Goal: Check status: Check status

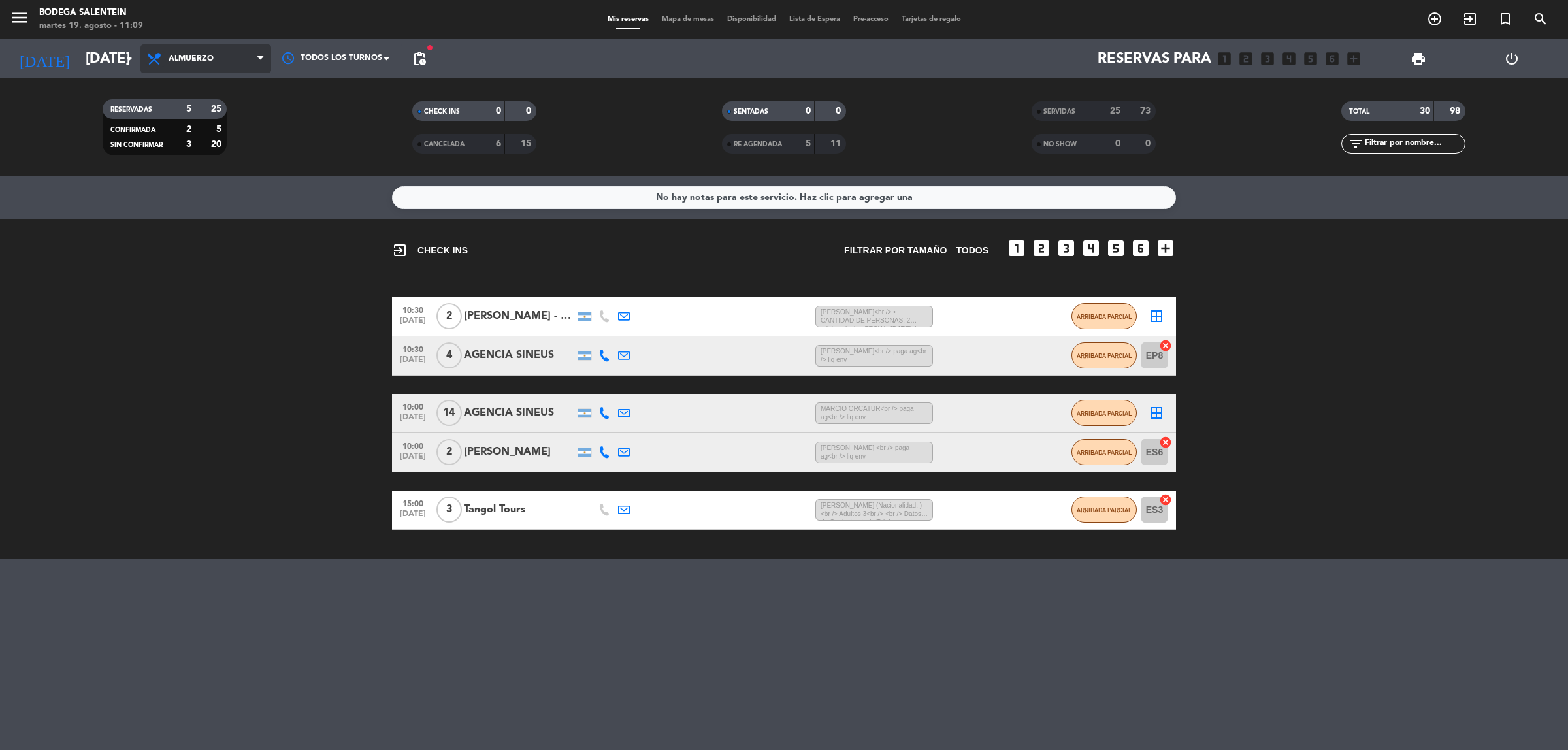
click at [150, 59] on icon at bounding box center [156, 58] width 19 height 16
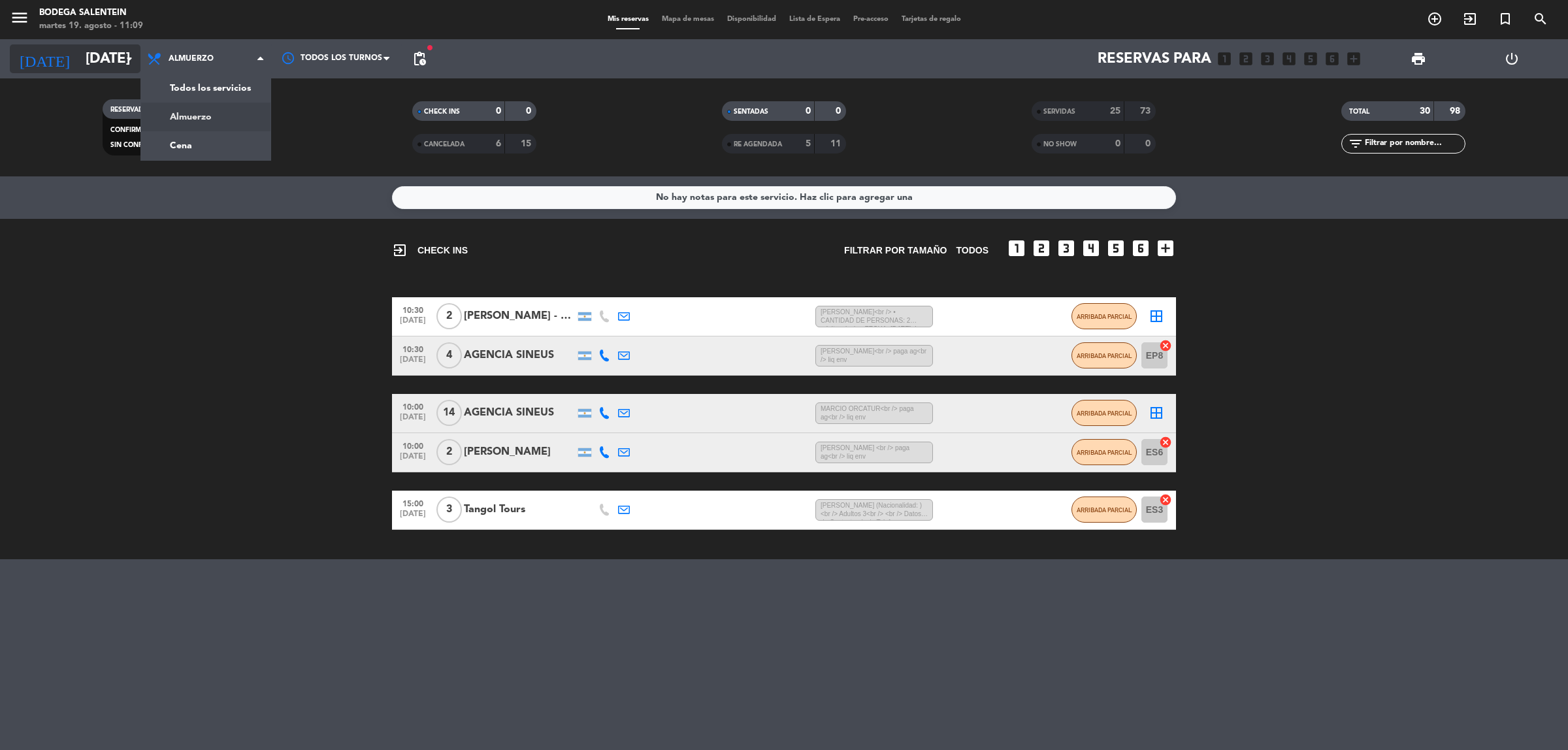
click at [139, 59] on input "[DATE]" at bounding box center [170, 58] width 182 height 29
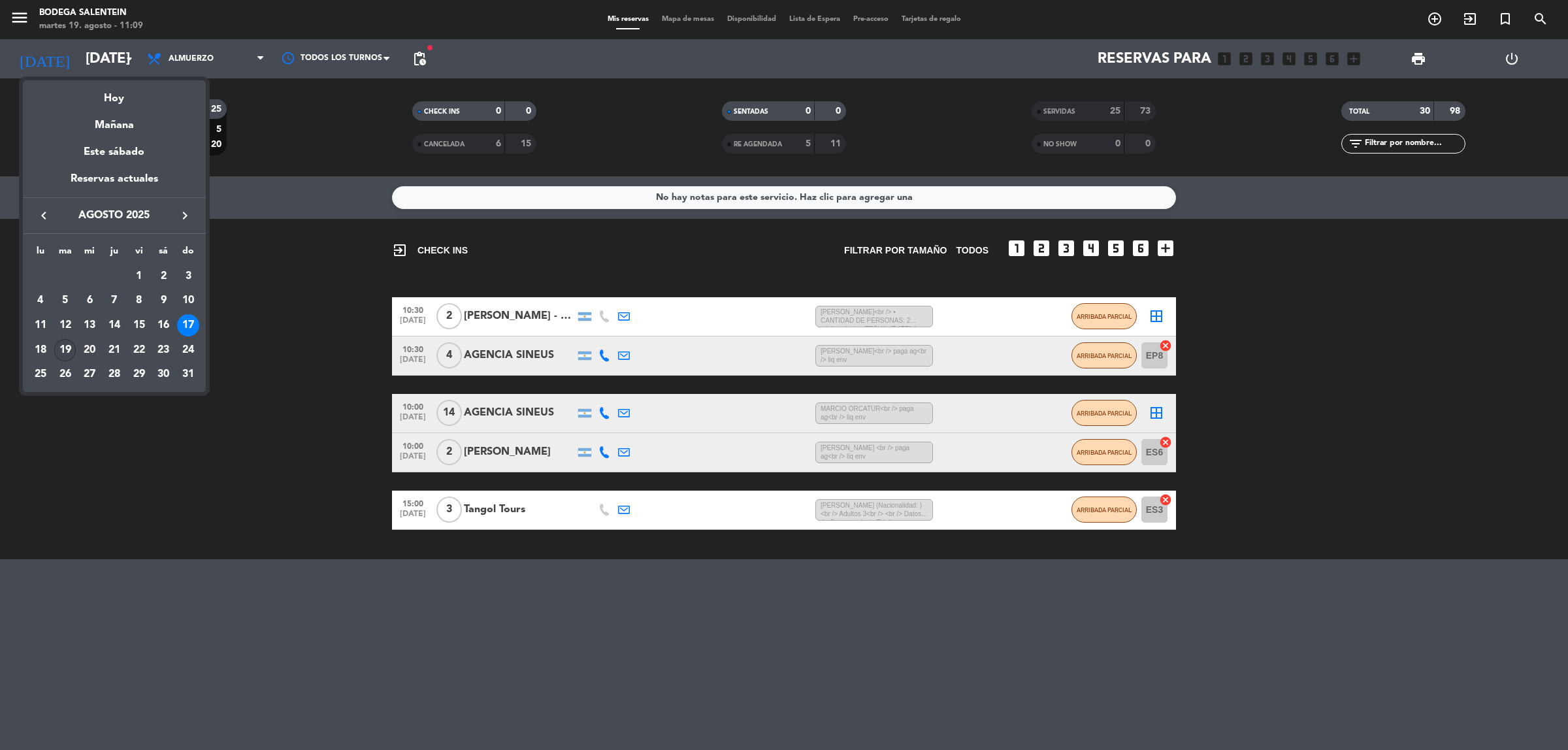
click at [64, 350] on div "19" at bounding box center [66, 350] width 23 height 23
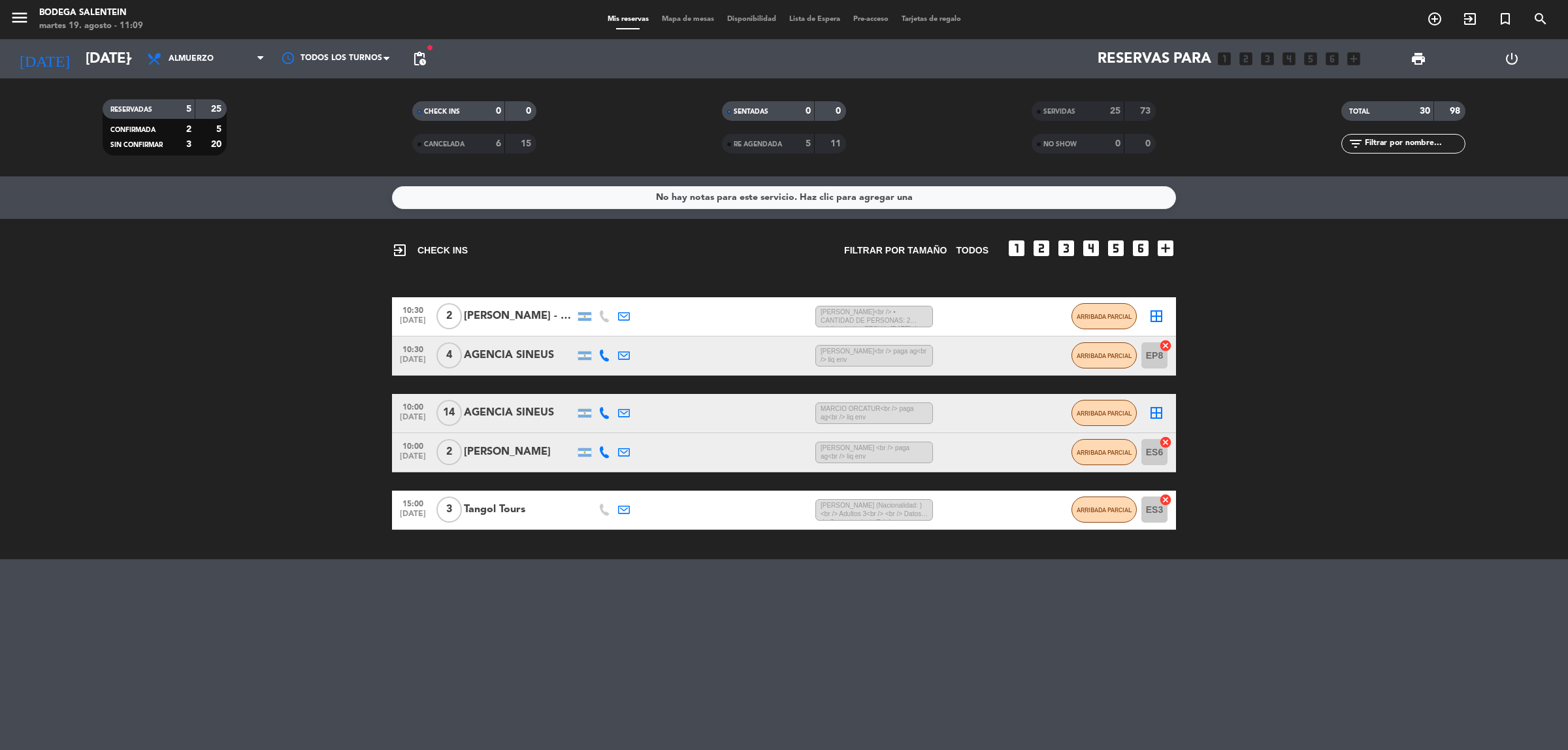
type input "[DATE]"
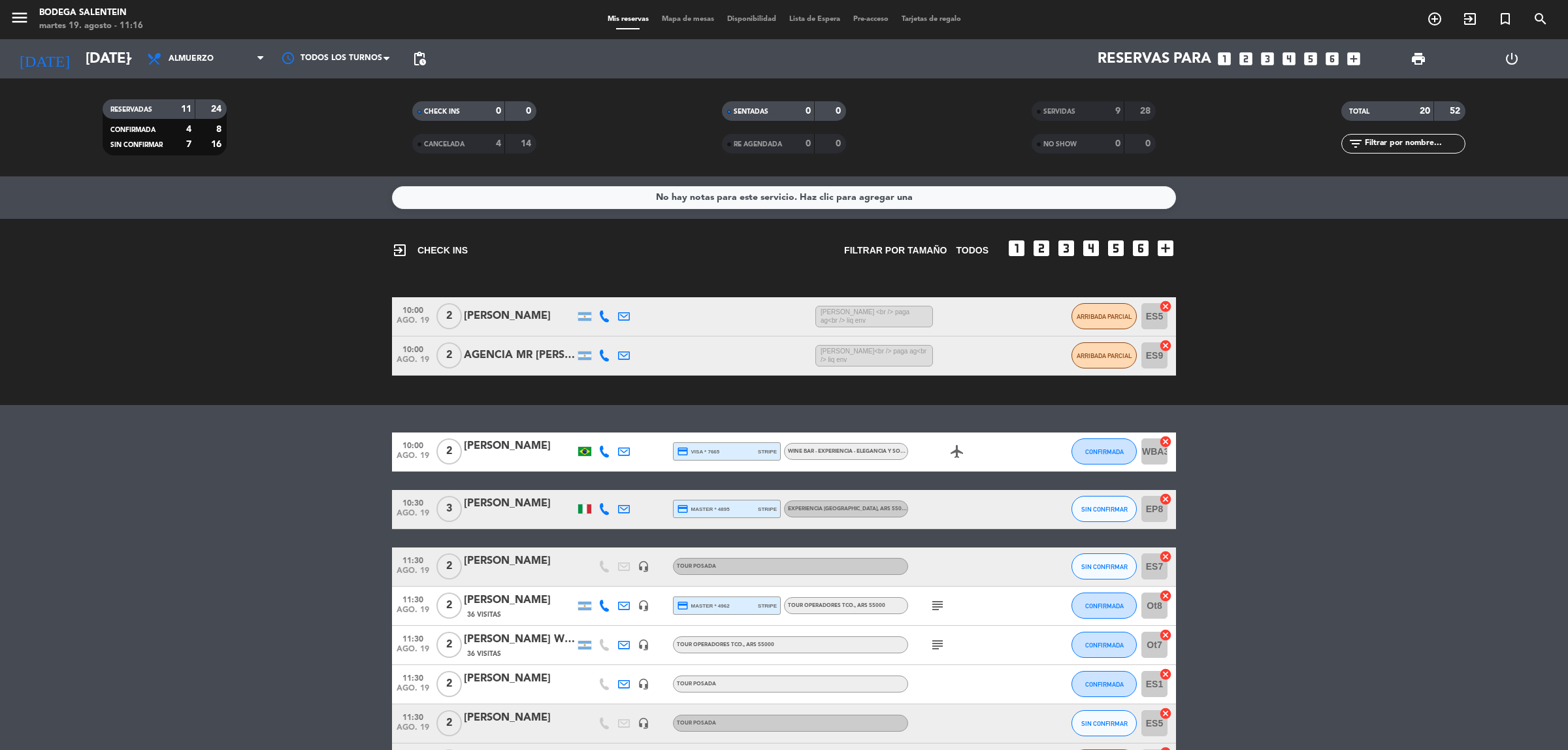
click at [502, 450] on div "[PERSON_NAME]" at bounding box center [519, 447] width 111 height 17
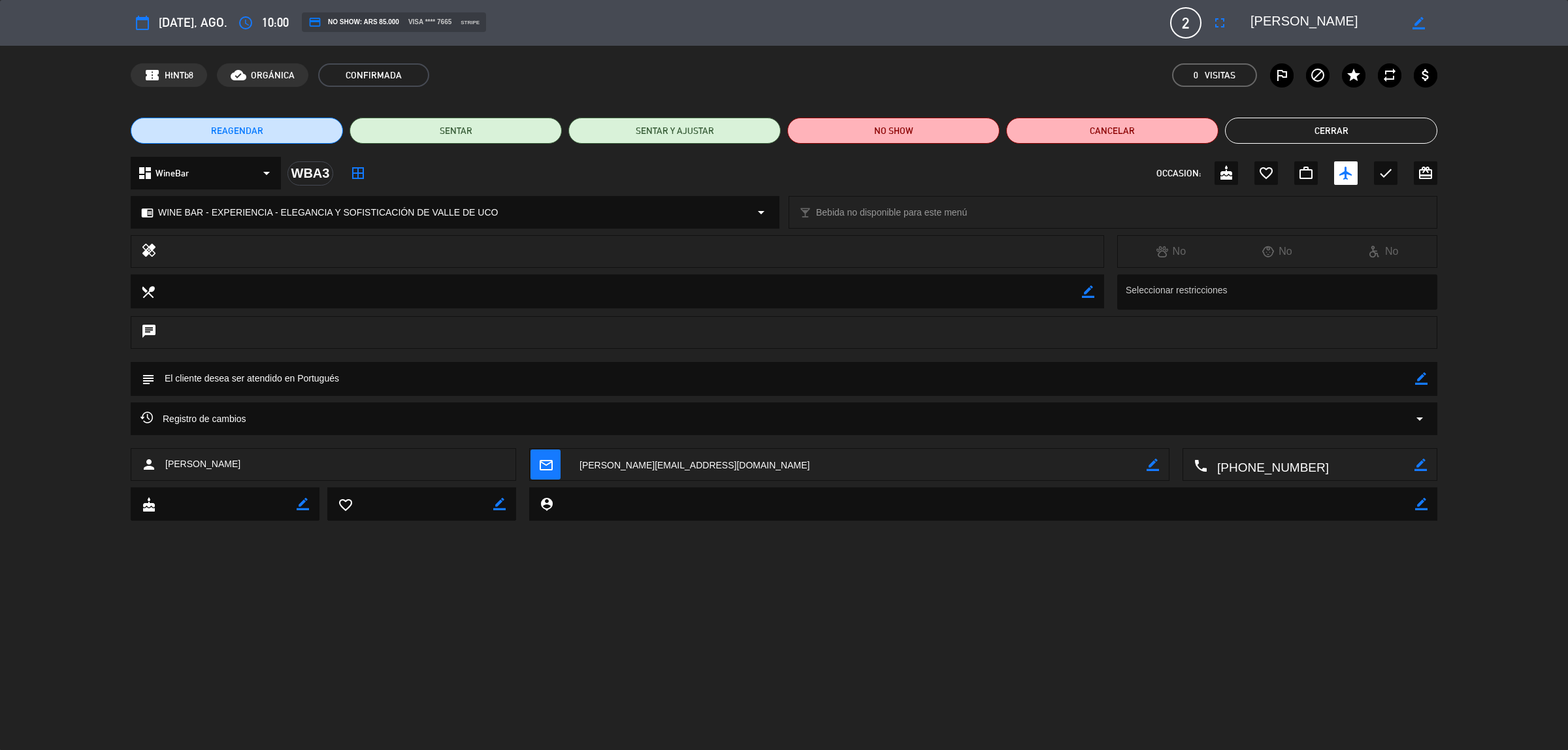
drag, startPoint x: 279, startPoint y: 461, endPoint x: 167, endPoint y: 466, distance: 112.1
click at [167, 466] on span "[PERSON_NAME]" at bounding box center [203, 465] width 75 height 15
copy span "[PERSON_NAME]"
click at [1277, 128] on button "Cerrar" at bounding box center [1332, 130] width 212 height 26
